Goal: Task Accomplishment & Management: Manage account settings

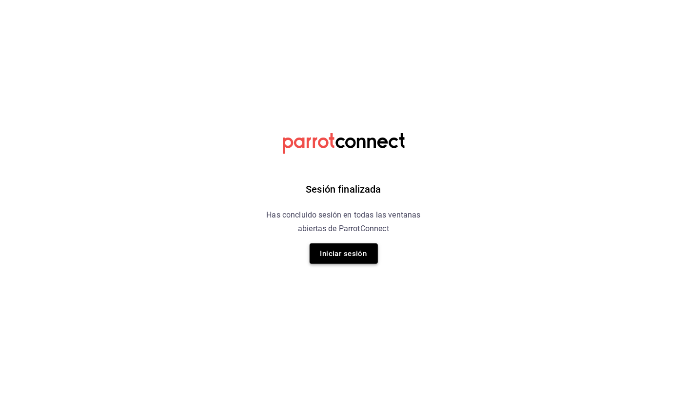
click at [341, 250] on button "Iniciar sesión" at bounding box center [344, 253] width 68 height 20
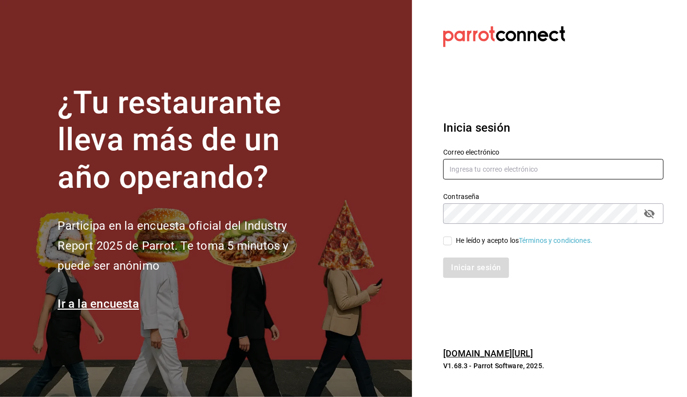
click at [483, 176] on input "text" at bounding box center [553, 169] width 220 height 20
type input "R"
type input "[PERSON_NAME][EMAIL_ADDRESS][DOMAIN_NAME]"
click at [447, 244] on input "He leído y acepto los Términos y condiciones." at bounding box center [447, 241] width 9 height 9
checkbox input "true"
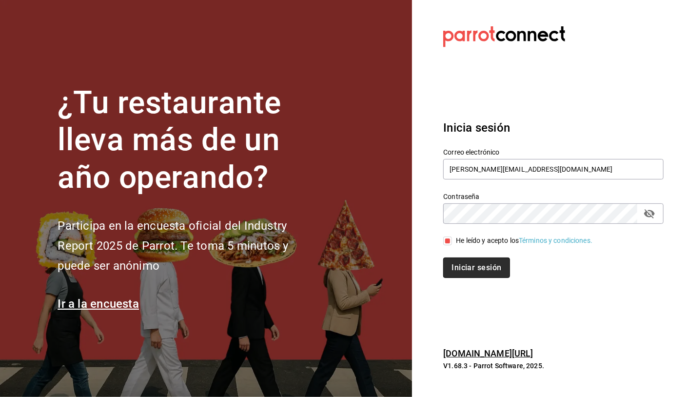
click at [463, 268] on button "Iniciar sesión" at bounding box center [476, 267] width 66 height 20
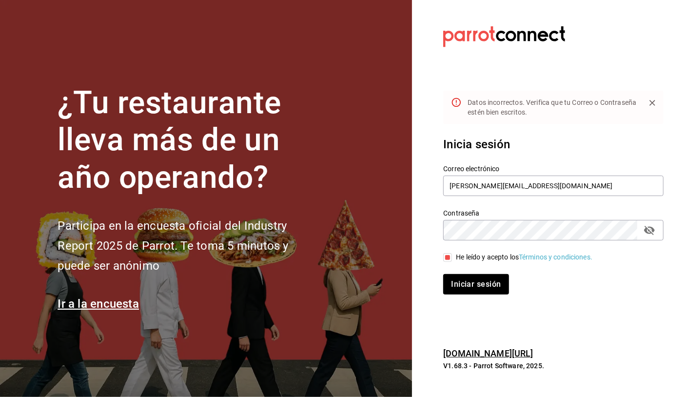
click at [652, 233] on icon "passwordField" at bounding box center [649, 230] width 11 height 9
click at [473, 284] on button "Iniciar sesión" at bounding box center [476, 284] width 66 height 20
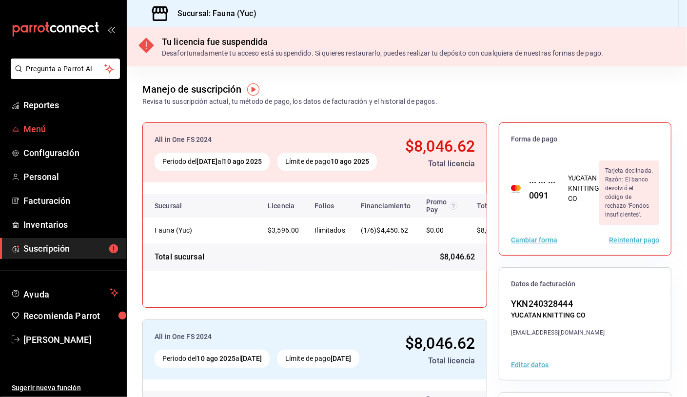
click at [38, 130] on span "Menú" at bounding box center [70, 128] width 95 height 13
